Goal: Complete application form

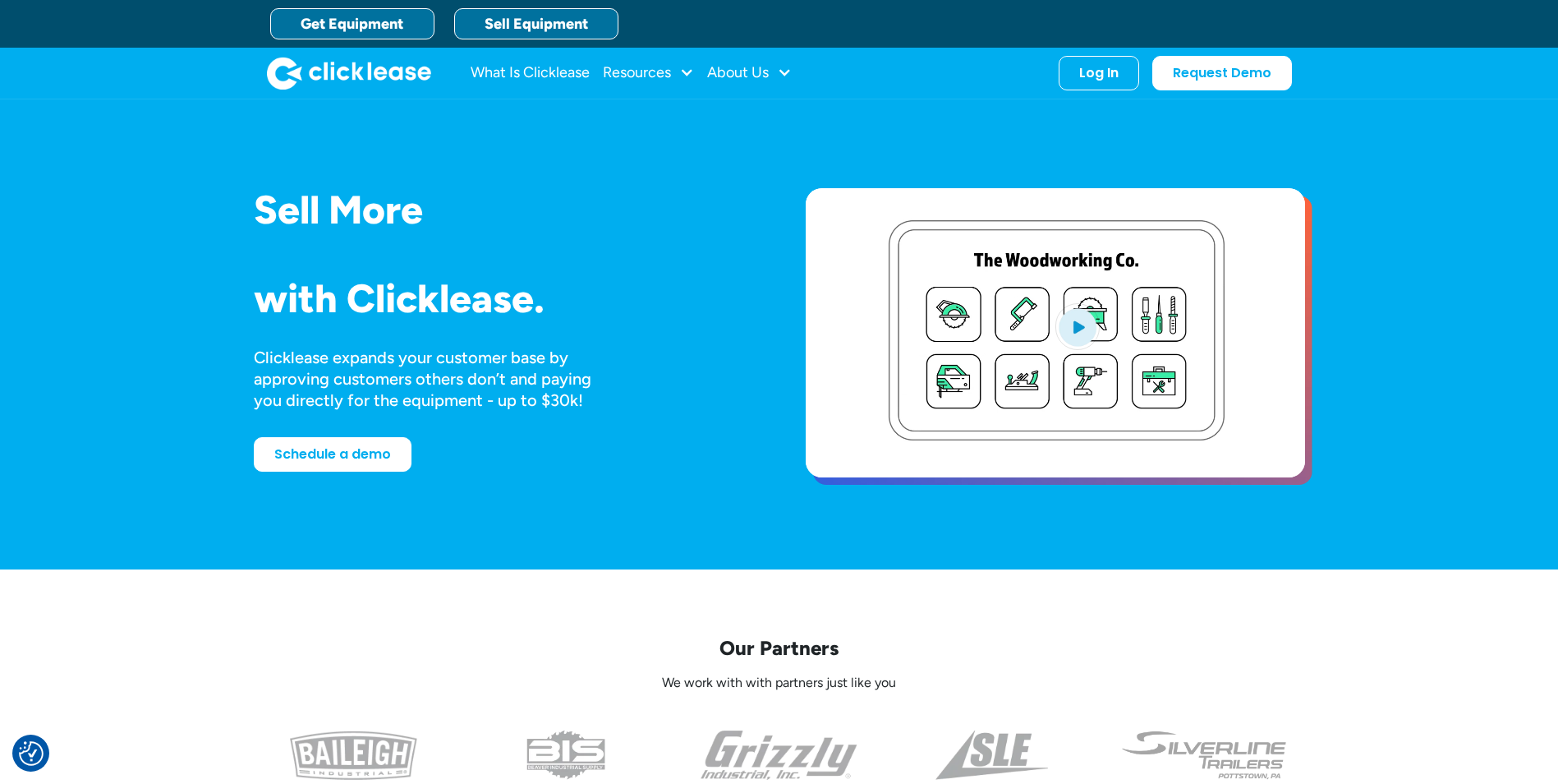
click at [347, 17] on link "Get Equipment" at bounding box center [352, 24] width 165 height 31
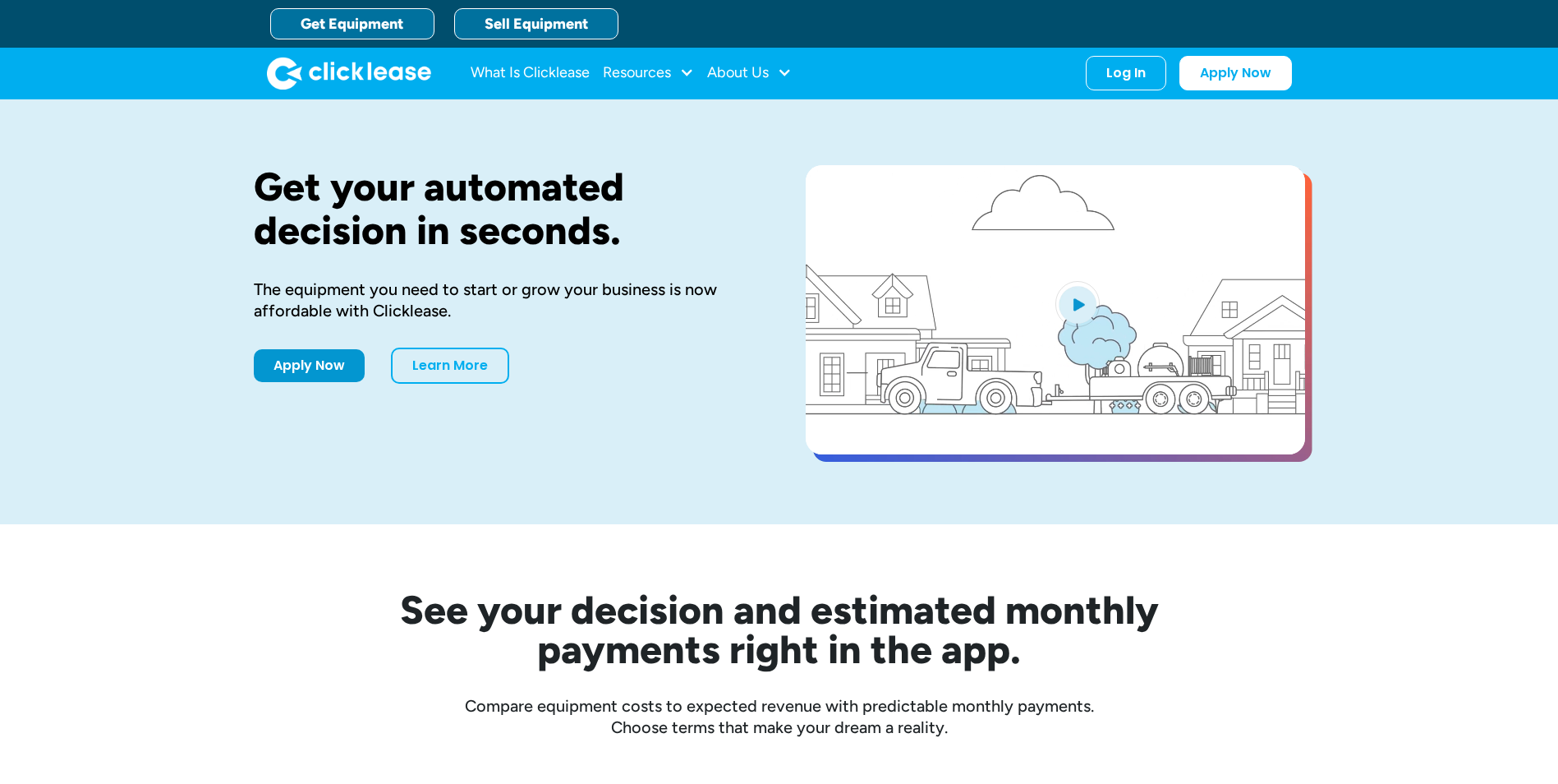
click at [515, 23] on link "Sell Equipment" at bounding box center [536, 24] width 165 height 31
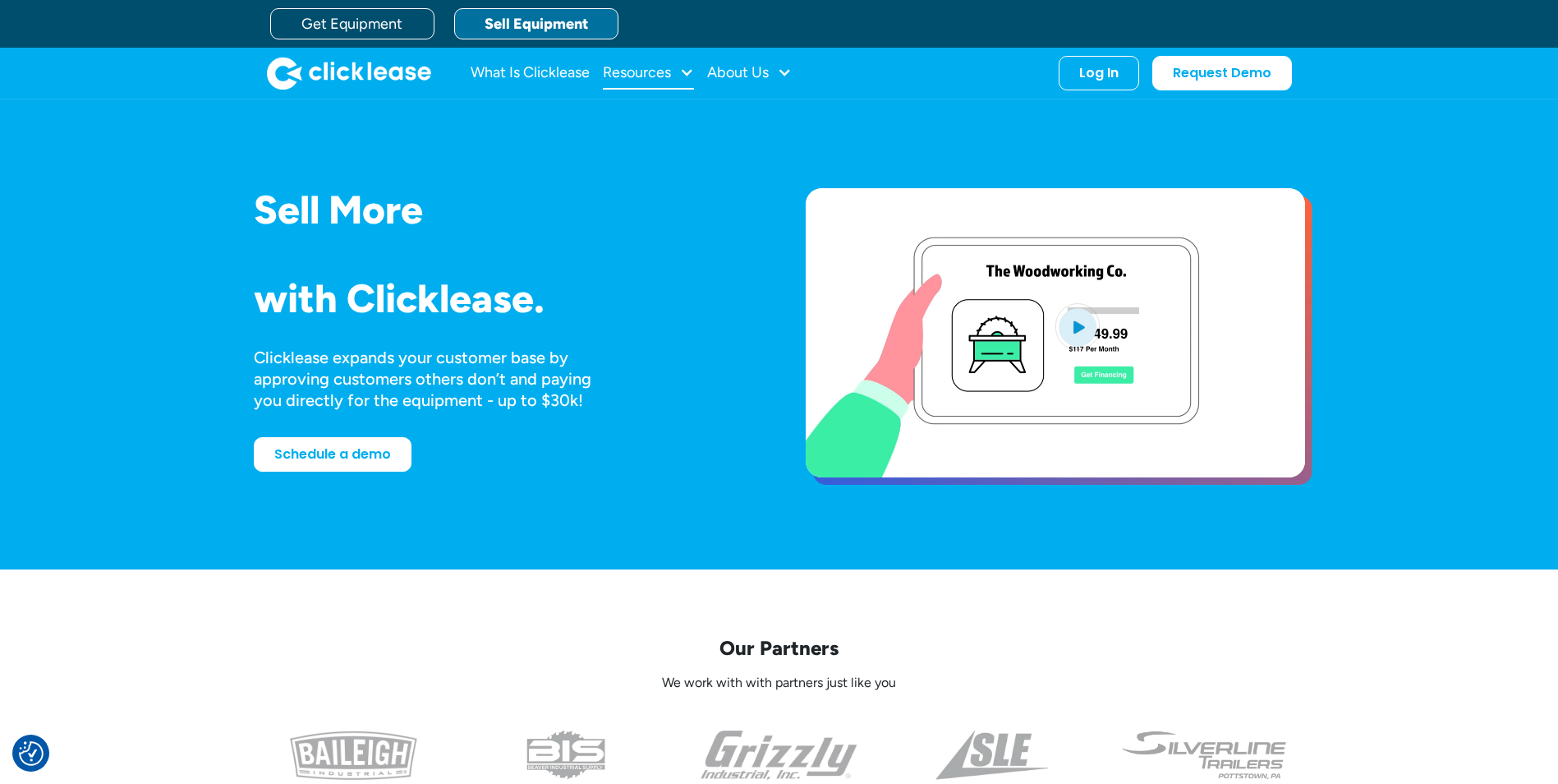
click at [669, 72] on div "Resources" at bounding box center [637, 72] width 68 height 0
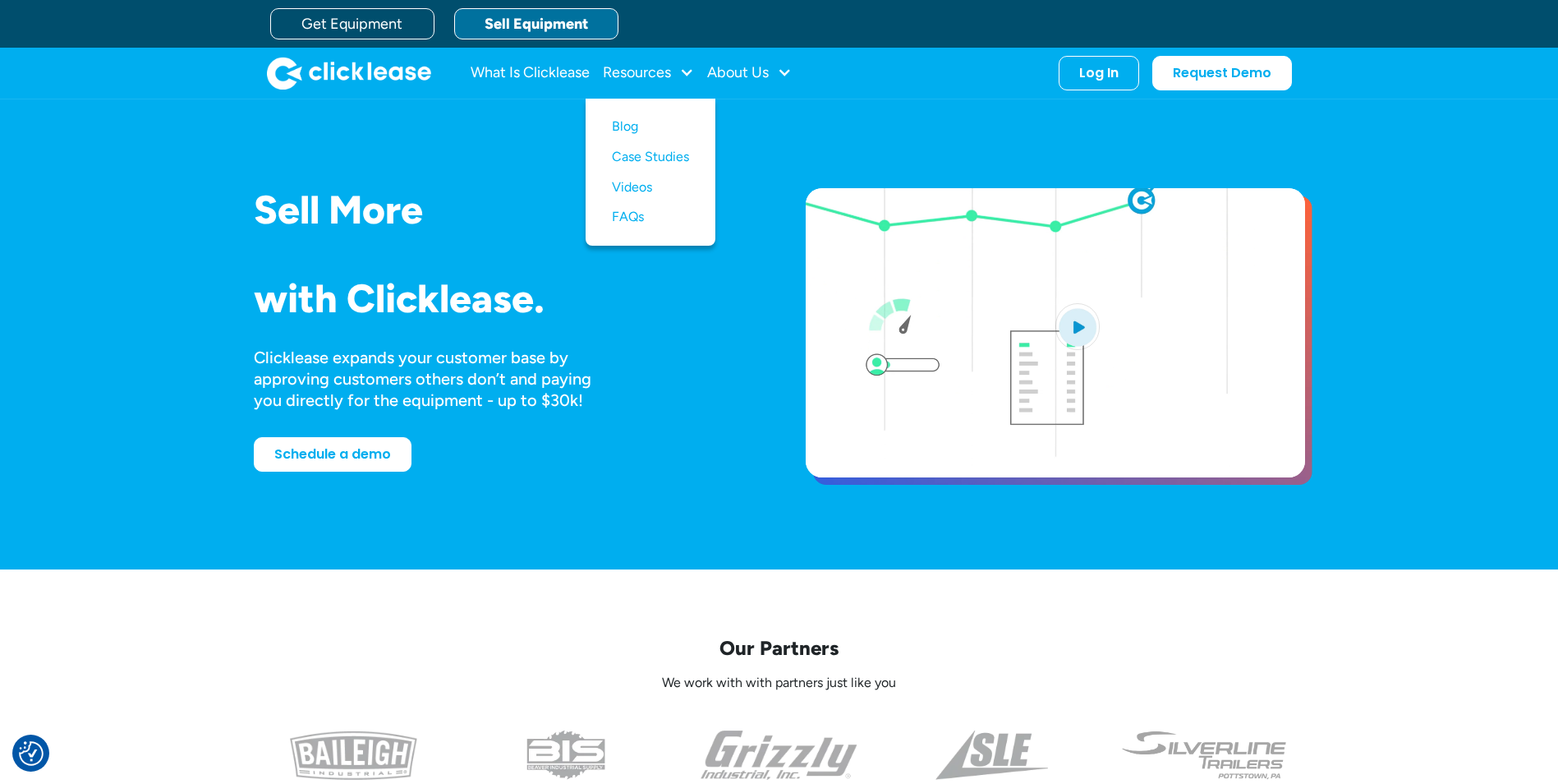
click at [639, 392] on div "Clicklease expands your customer base by approving customers others don’t and p…" at bounding box center [503, 378] width 499 height 64
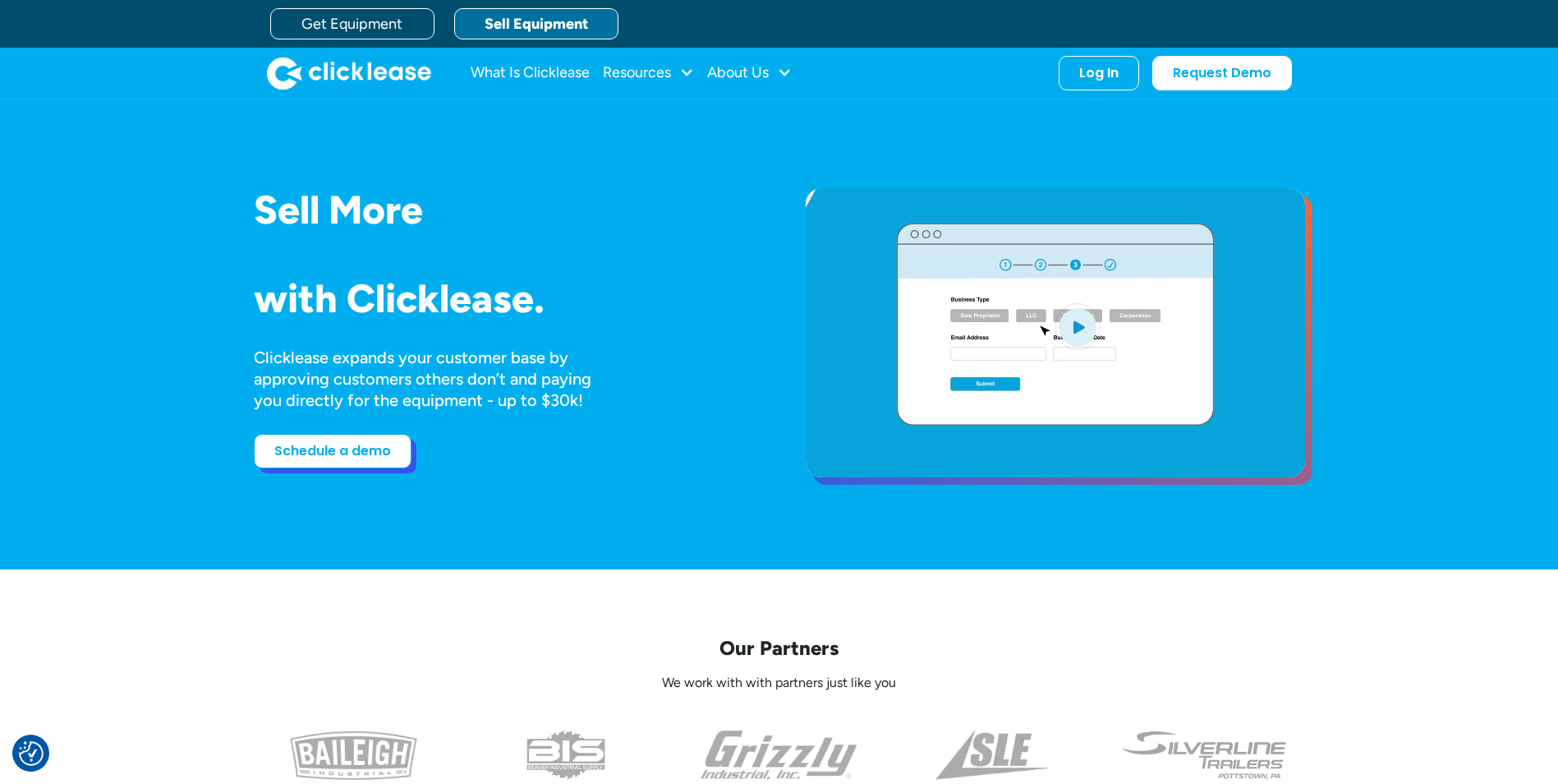
click at [364, 449] on link "Schedule a demo" at bounding box center [332, 451] width 157 height 35
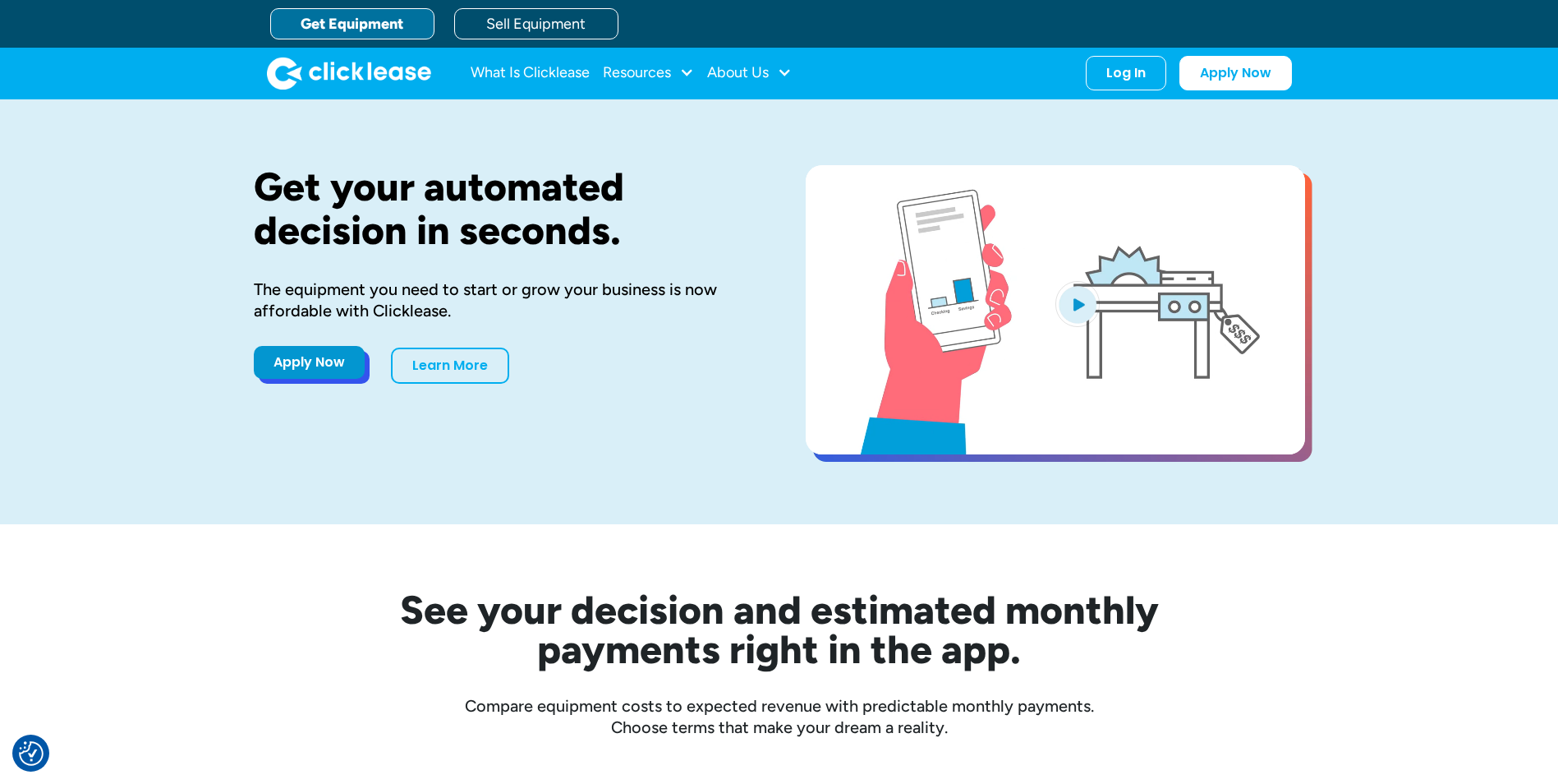
click at [284, 370] on link "Apply Now" at bounding box center [309, 362] width 111 height 33
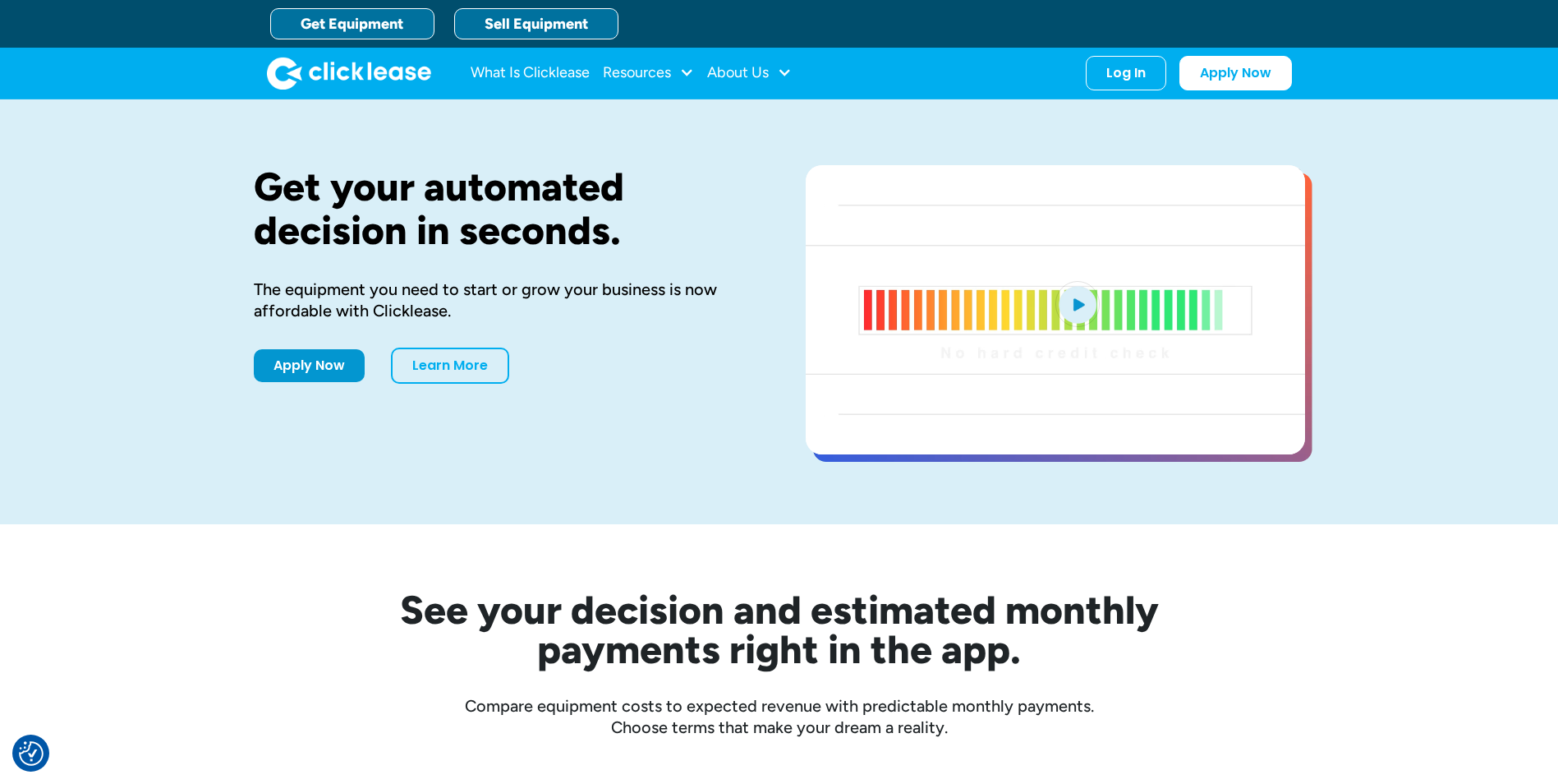
click at [524, 26] on link "Sell Equipment" at bounding box center [536, 24] width 165 height 31
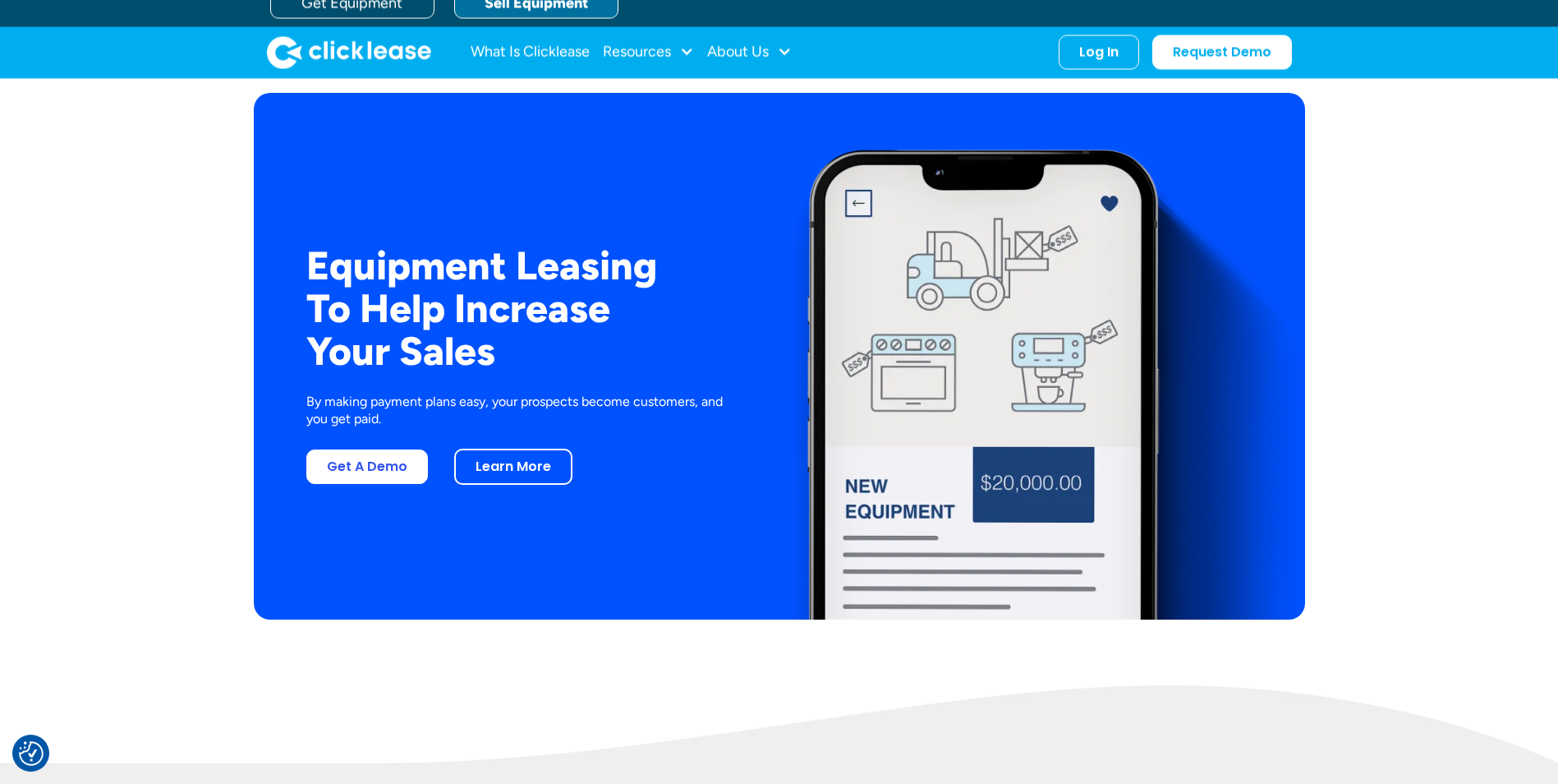
scroll to position [3040, 0]
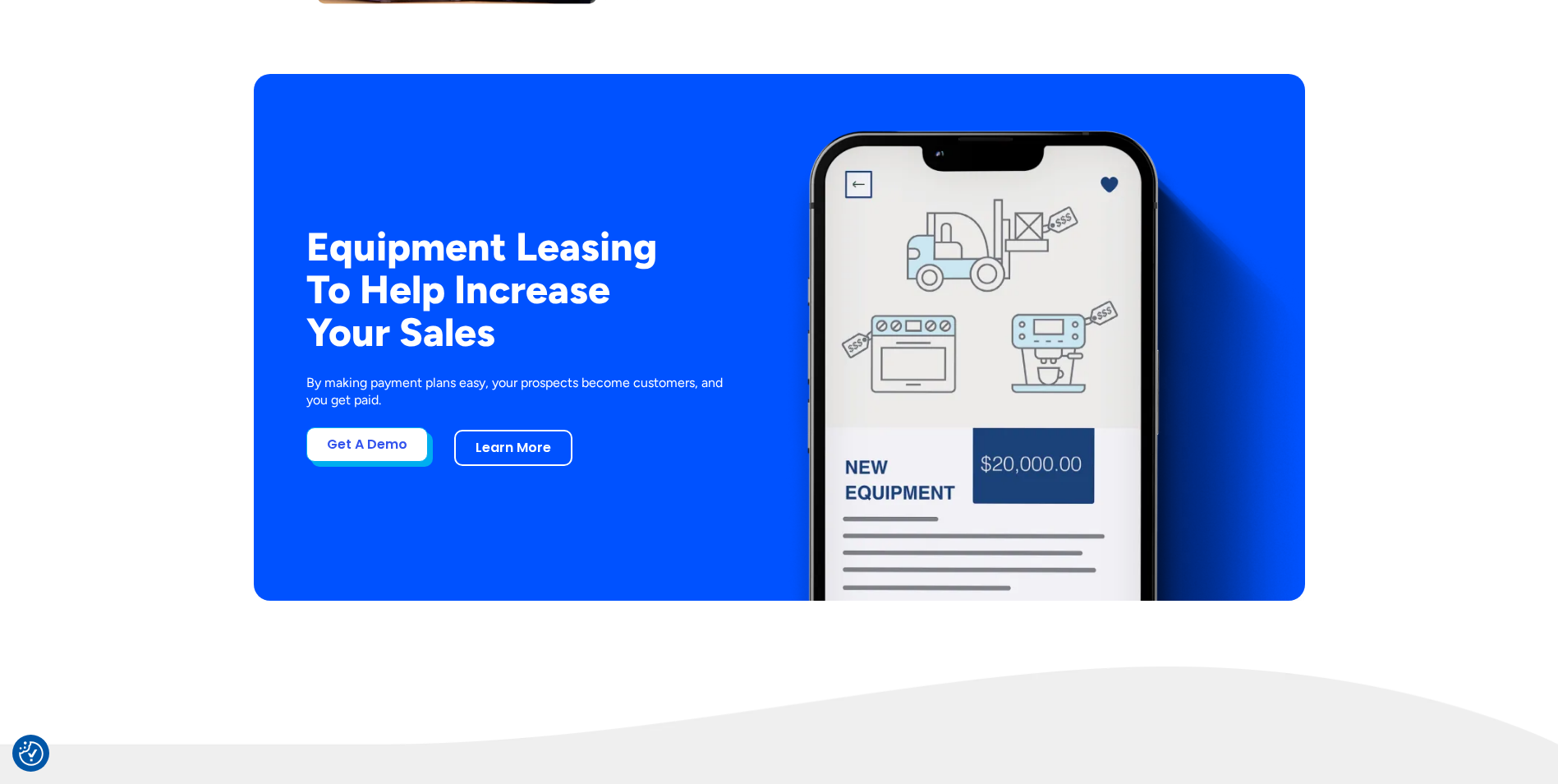
click at [364, 447] on link "Get A Demo" at bounding box center [367, 445] width 122 height 35
